Goal: Transaction & Acquisition: Purchase product/service

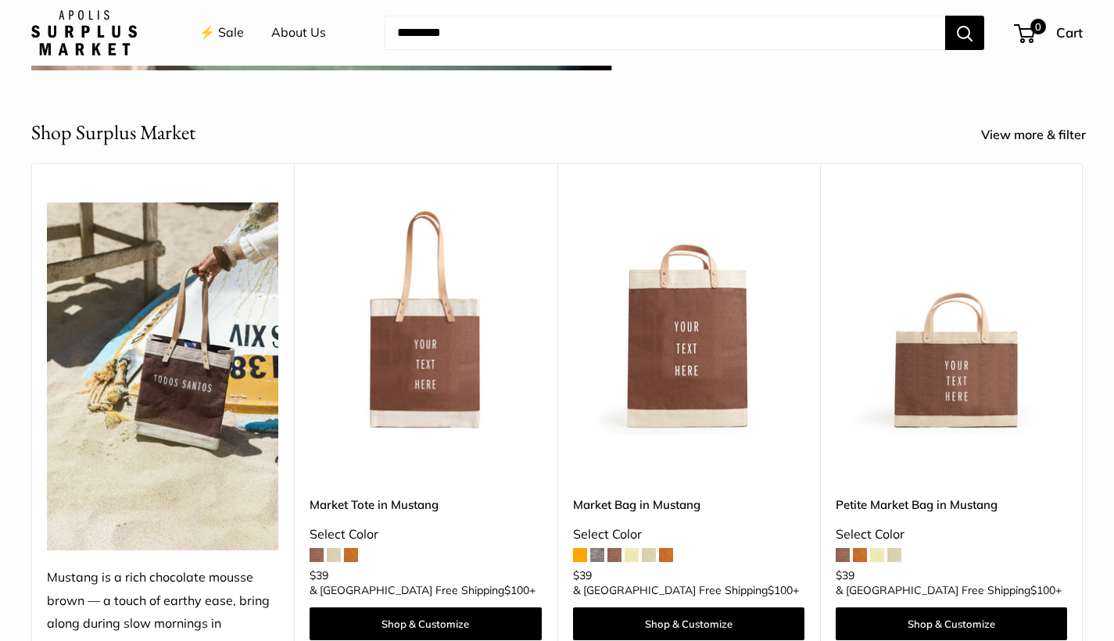
scroll to position [575, 0]
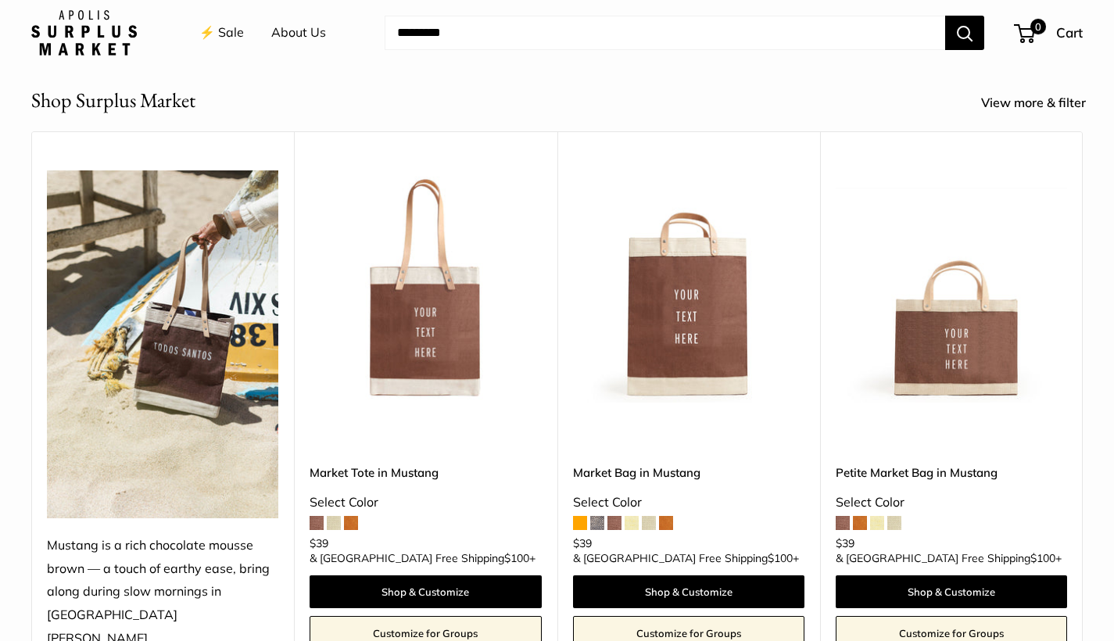
click at [895, 516] on span at bounding box center [894, 523] width 14 height 14
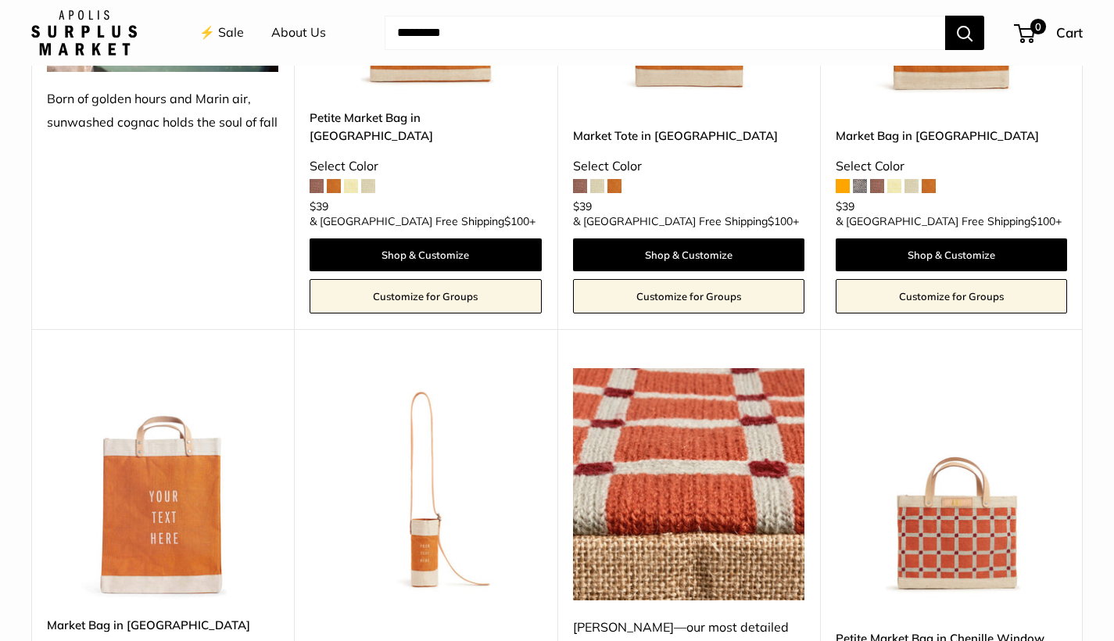
scroll to position [1916, 0]
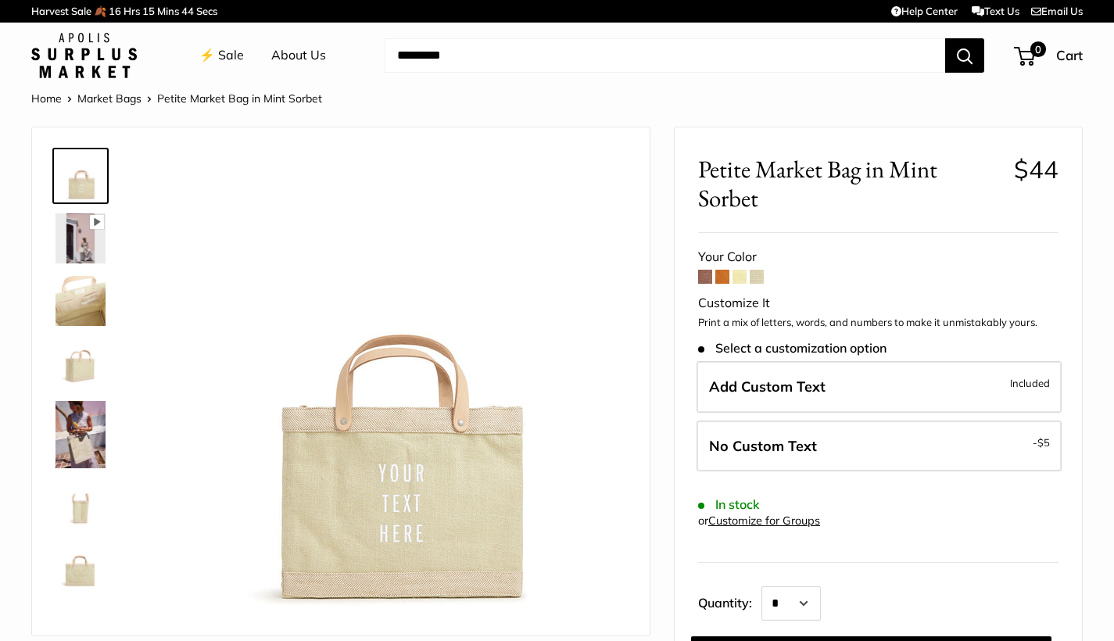
click at [738, 275] on span at bounding box center [739, 277] width 14 height 14
click at [77, 448] on img at bounding box center [80, 434] width 50 height 67
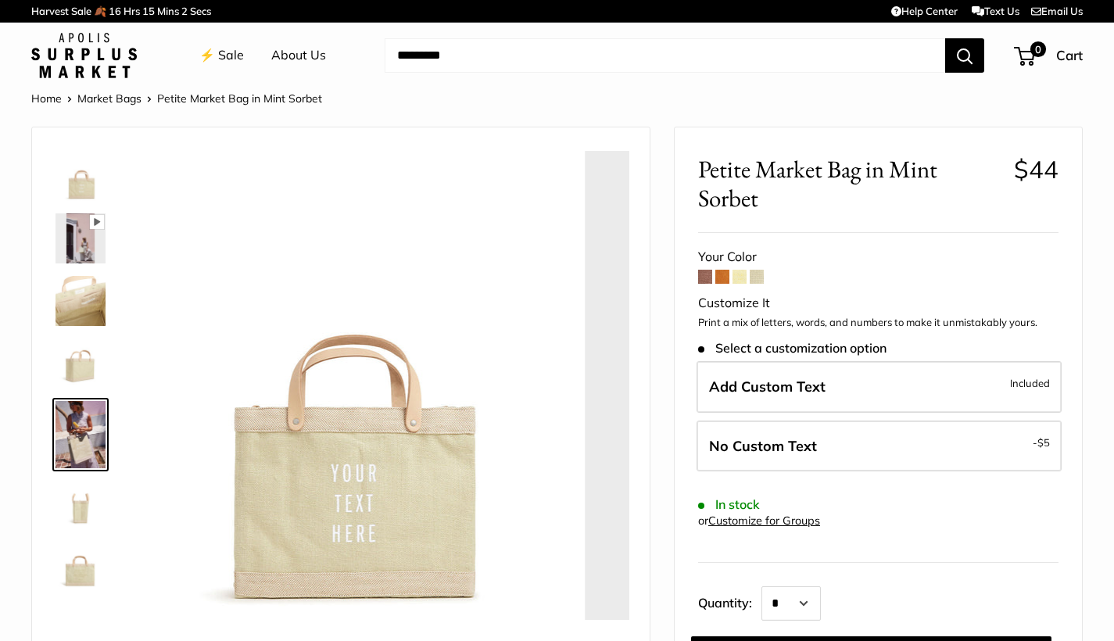
scroll to position [57, 0]
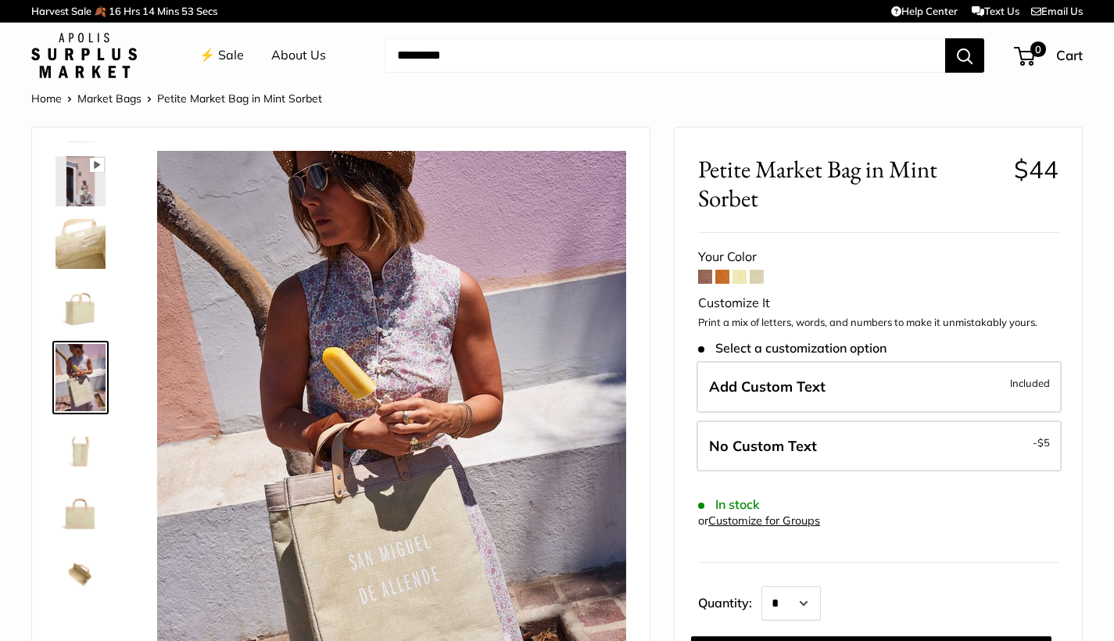
click at [91, 184] on img at bounding box center [80, 181] width 50 height 50
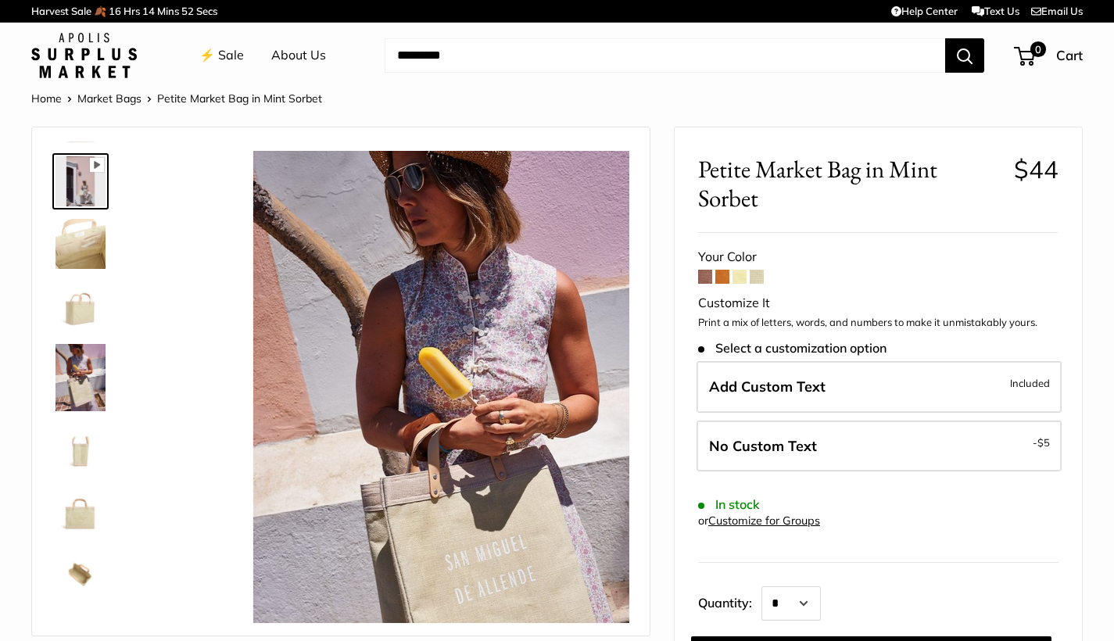
scroll to position [0, 0]
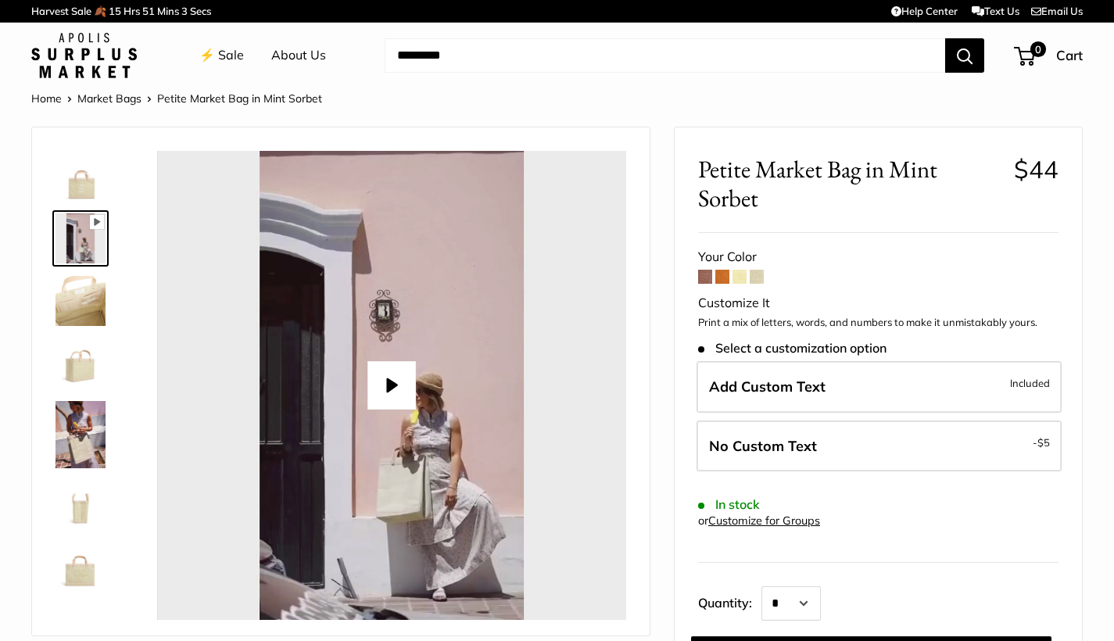
type input "*"
